Goal: Transaction & Acquisition: Obtain resource

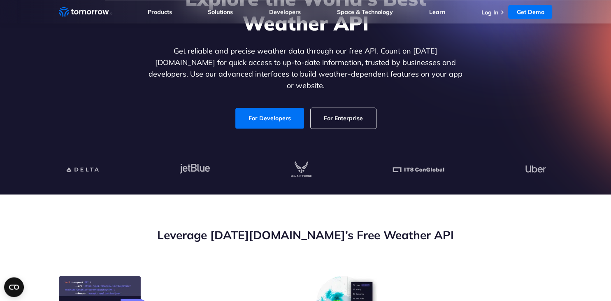
scroll to position [130, 0]
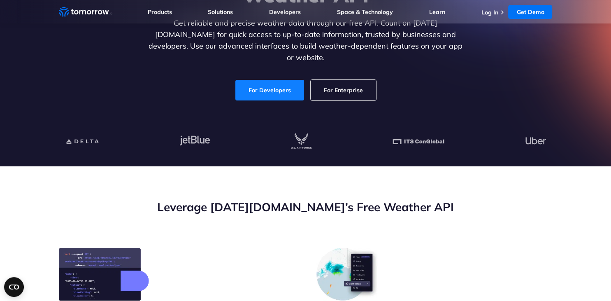
click at [261, 82] on link "For Developers" at bounding box center [269, 90] width 69 height 21
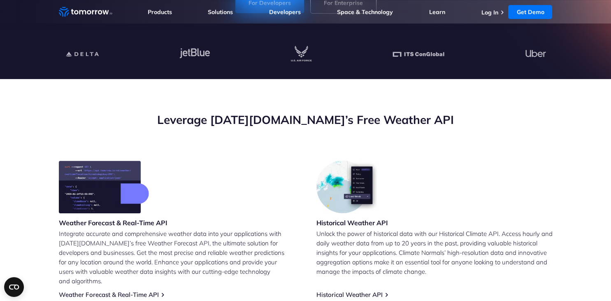
scroll to position [87, 0]
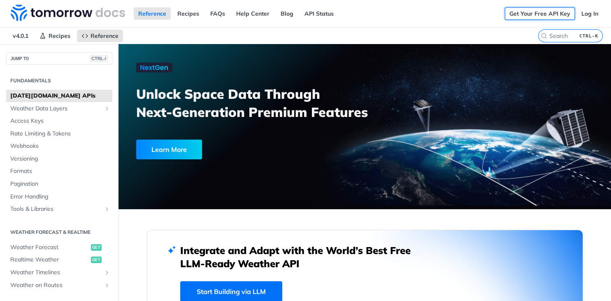
click at [537, 16] on link "Get Your Free API Key" at bounding box center [540, 13] width 70 height 12
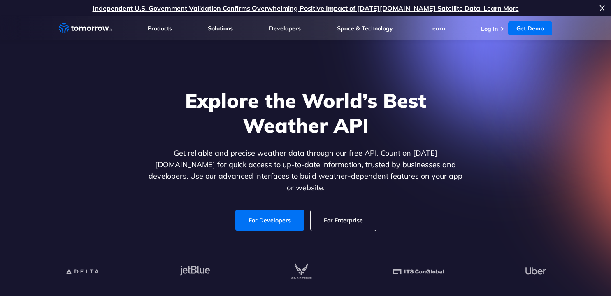
scroll to position [87, 0]
